Goal: Information Seeking & Learning: Learn about a topic

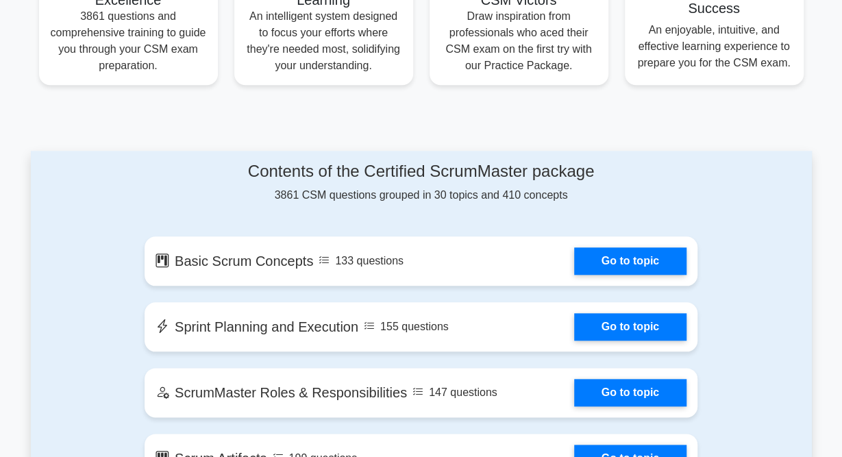
scroll to position [641, 0]
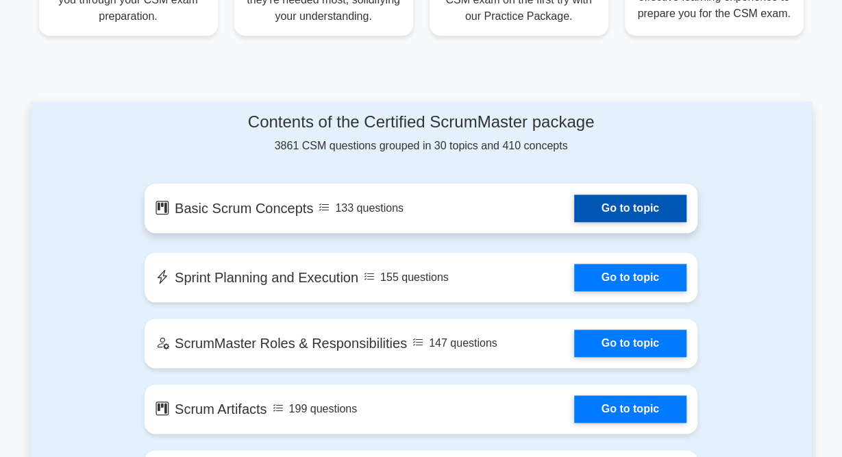
click at [613, 216] on link "Go to topic" at bounding box center [630, 208] width 112 height 27
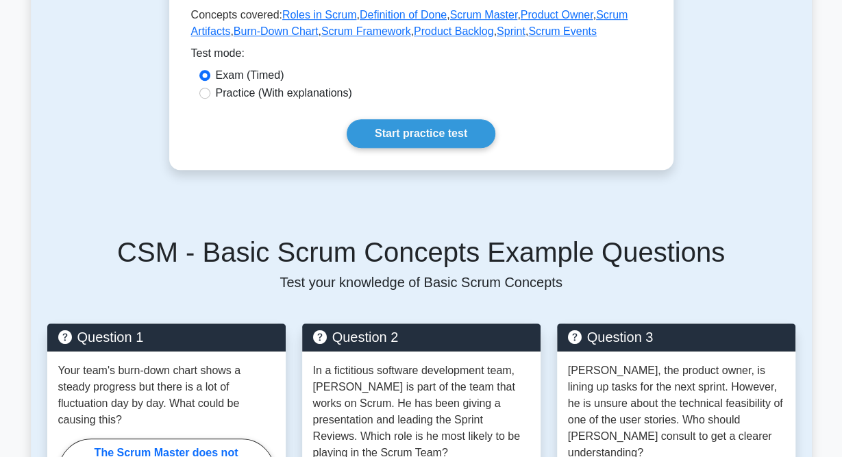
scroll to position [428, 0]
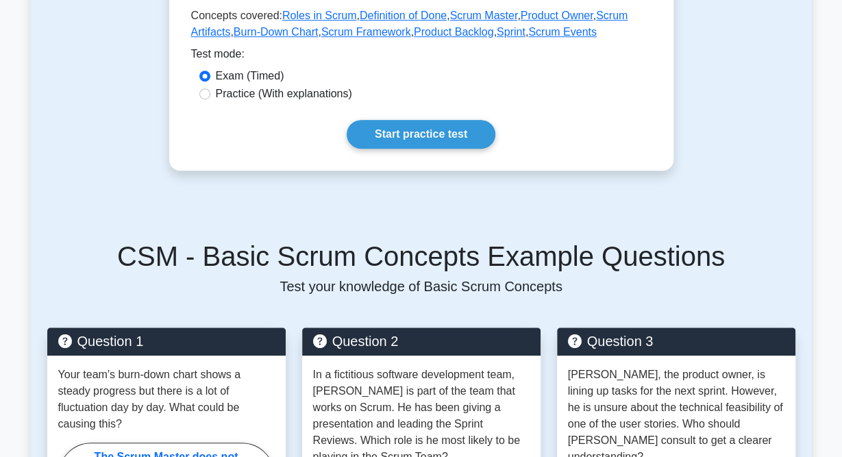
click at [228, 86] on label "Practice (With explanations)" at bounding box center [284, 94] width 136 height 16
click at [206, 88] on input "Practice (With explanations)" at bounding box center [204, 93] width 11 height 11
radio input "true"
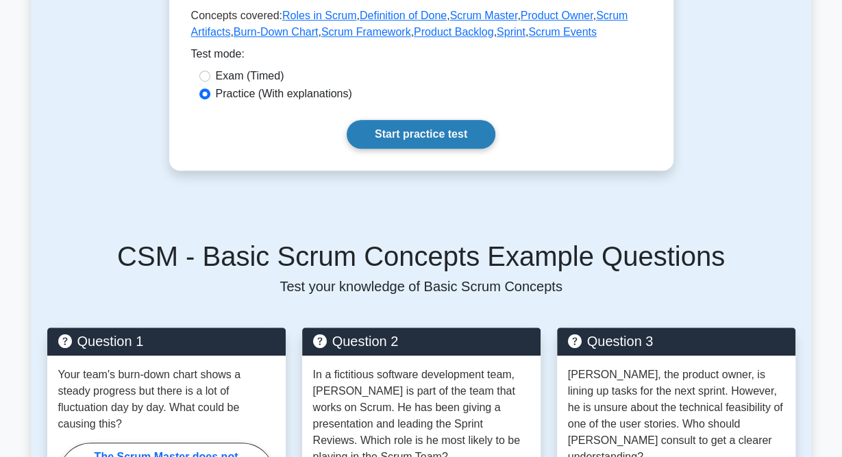
click at [408, 120] on link "Start practice test" at bounding box center [421, 134] width 149 height 29
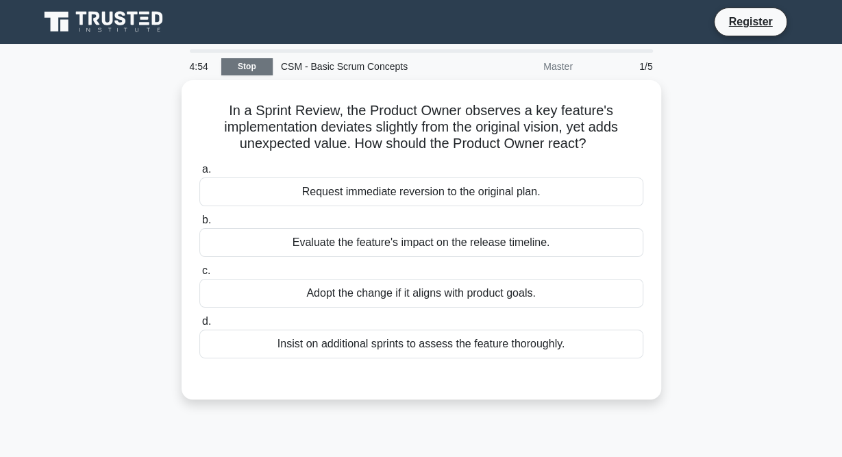
click at [240, 65] on link "Stop" at bounding box center [246, 66] width 51 height 17
